Goal: Task Accomplishment & Management: Use online tool/utility

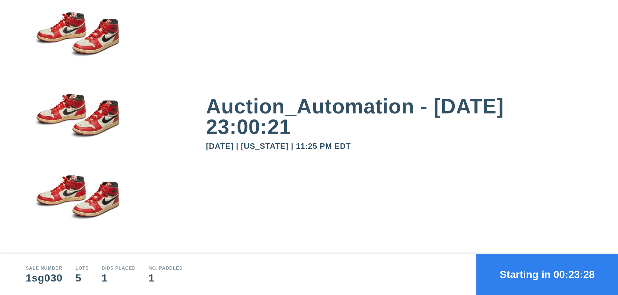
click at [547, 275] on button "Starting in 00:23:28" at bounding box center [547, 274] width 142 height 41
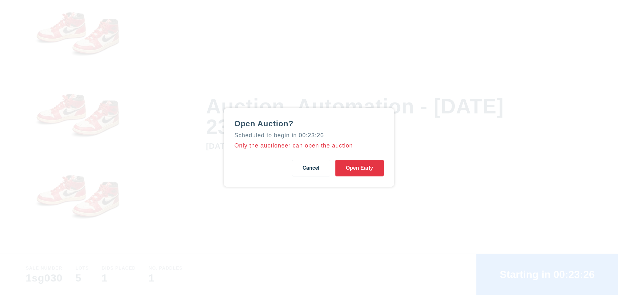
click at [359, 168] on button "Open Early" at bounding box center [359, 168] width 48 height 17
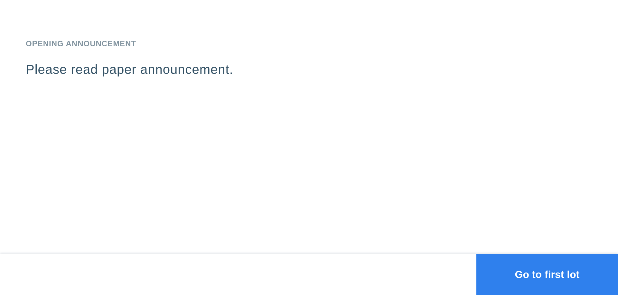
click at [547, 275] on button "Go to first lot" at bounding box center [547, 274] width 142 height 41
